Goal: Information Seeking & Learning: Learn about a topic

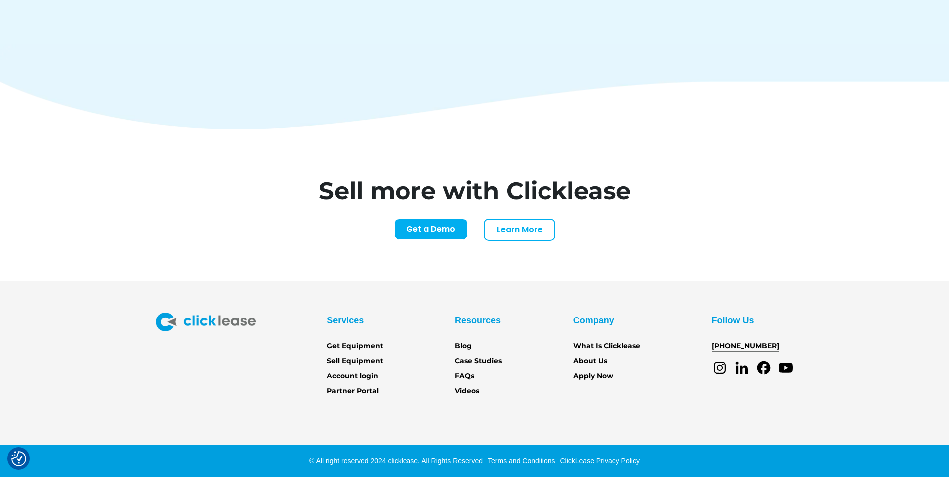
scroll to position [4131, 0]
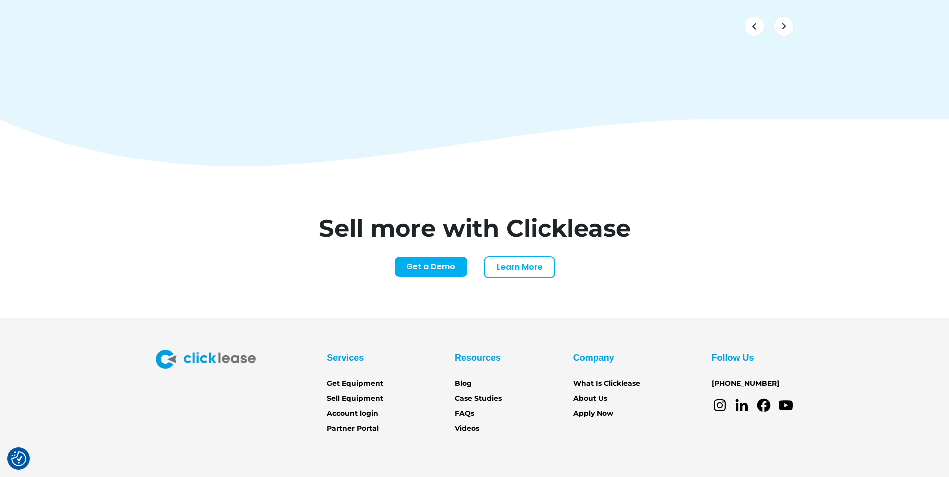
click at [219, 105] on img at bounding box center [474, 123] width 949 height 85
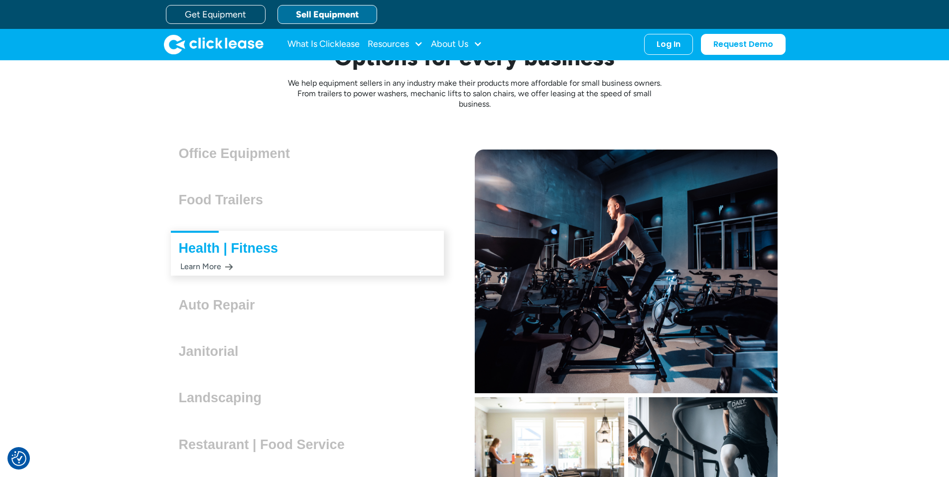
scroll to position [2687, 0]
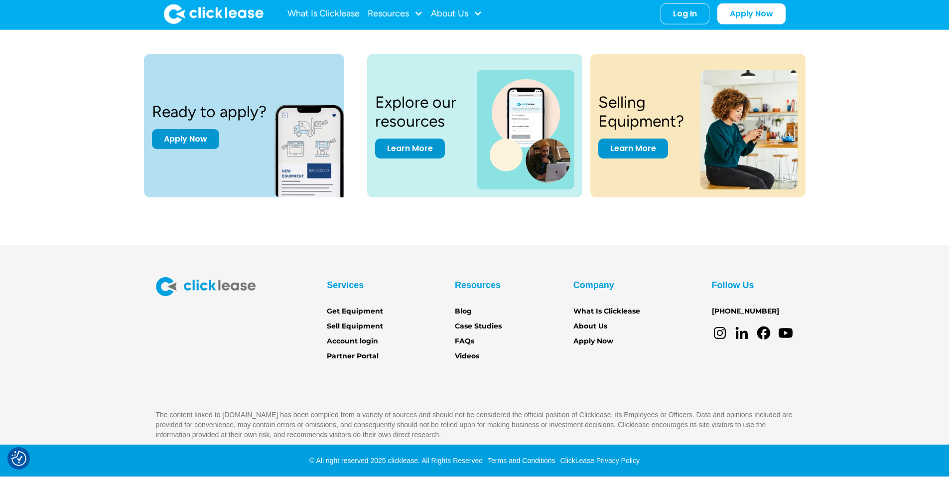
scroll to position [1110, 0]
